Goal: Go to known website: Go to known website

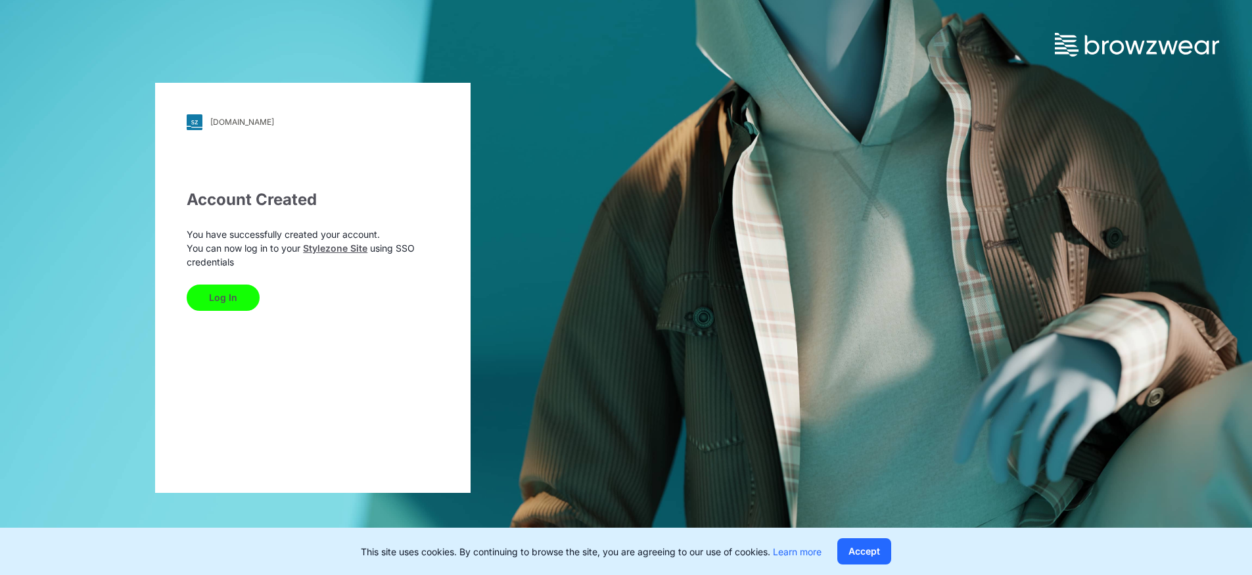
click at [231, 292] on button "Log In" at bounding box center [223, 298] width 73 height 26
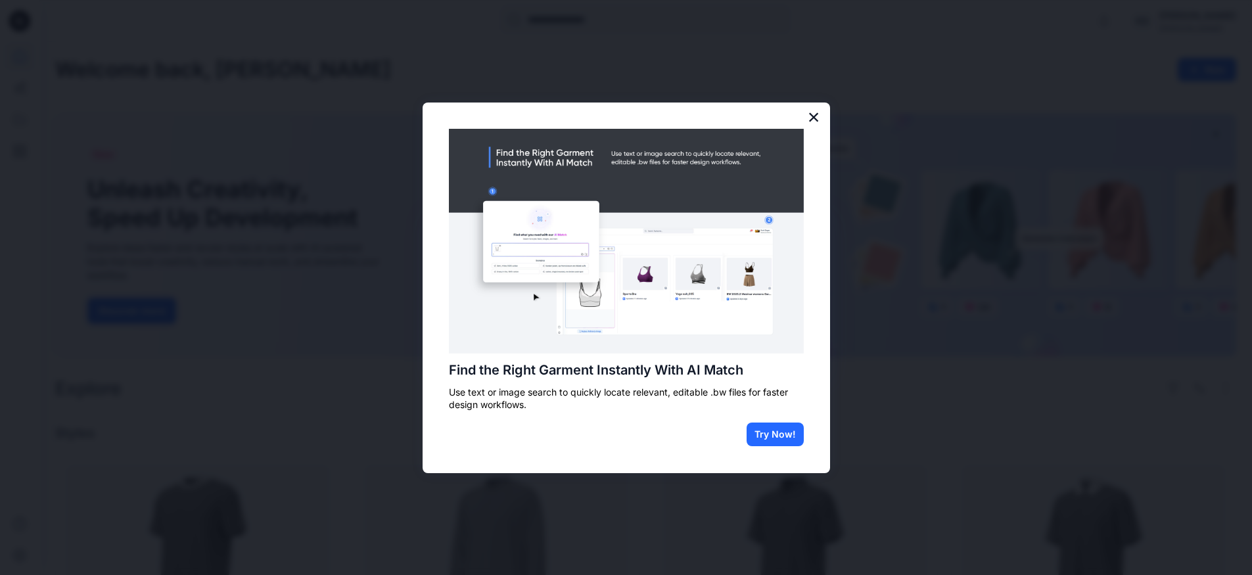
click at [810, 117] on button "×" at bounding box center [814, 116] width 12 height 21
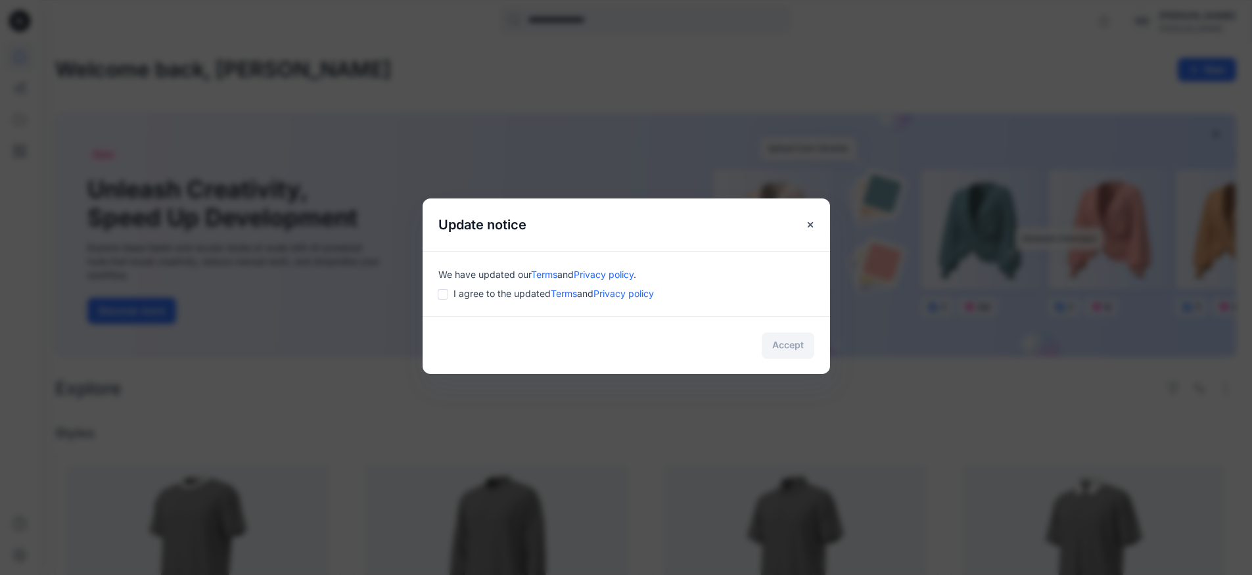
click at [459, 289] on span "I agree to the updated Terms and Privacy policy" at bounding box center [554, 294] width 200 height 14
click at [812, 361] on div "Accept" at bounding box center [627, 345] width 408 height 58
click at [778, 340] on button "Accept" at bounding box center [788, 346] width 53 height 26
